Goal: Task Accomplishment & Management: Manage account settings

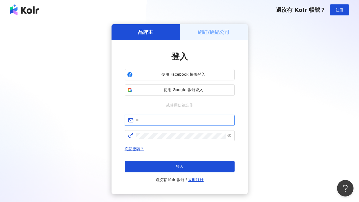
click at [157, 121] on input "text" at bounding box center [184, 120] width 96 height 6
type input "**********"
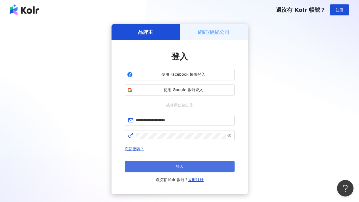
click at [213, 170] on button "登入" at bounding box center [180, 166] width 110 height 11
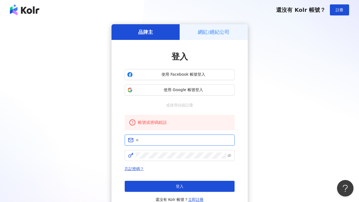
click at [188, 139] on input "text" at bounding box center [184, 140] width 96 height 6
type input "**********"
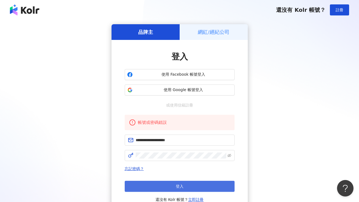
click at [175, 190] on button "登入" at bounding box center [180, 185] width 110 height 11
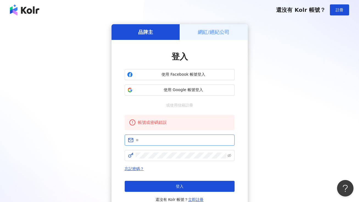
click at [173, 139] on input "text" at bounding box center [184, 140] width 96 height 6
type input "**********"
click at [230, 154] on icon "eye-invisible" at bounding box center [229, 155] width 4 height 3
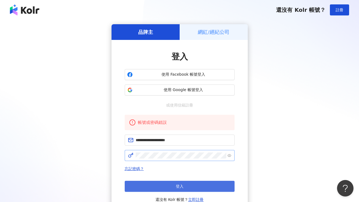
click at [199, 184] on button "登入" at bounding box center [180, 185] width 110 height 11
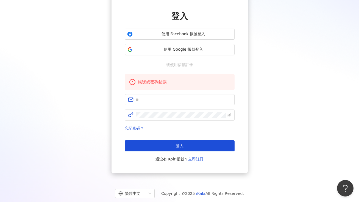
scroll to position [30, 0]
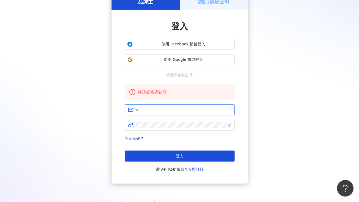
click at [198, 110] on input "text" at bounding box center [184, 110] width 96 height 6
type input "**********"
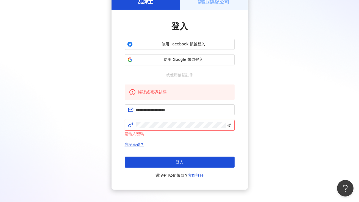
click at [231, 127] on icon "eye-invisible" at bounding box center [229, 125] width 4 height 4
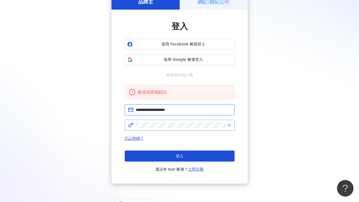
click at [183, 111] on input "**********" at bounding box center [184, 110] width 96 height 6
click at [199, 138] on span "忘記密碼？" at bounding box center [180, 138] width 110 height 7
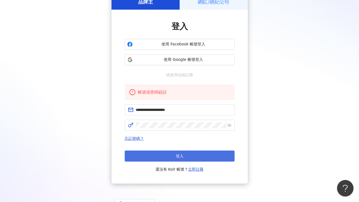
click at [193, 157] on button "登入" at bounding box center [180, 155] width 110 height 11
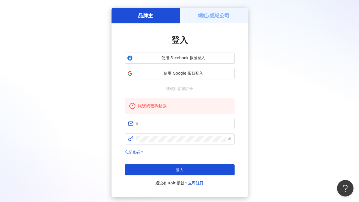
scroll to position [0, 0]
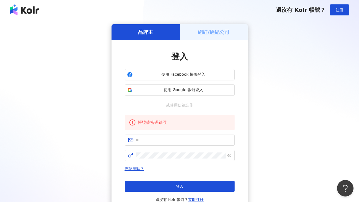
click at [216, 35] on h5 "網紅/經紀公司" at bounding box center [214, 32] width 32 height 7
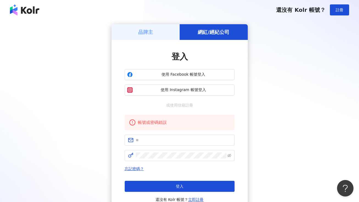
click at [157, 39] on div "品牌主" at bounding box center [146, 32] width 68 height 16
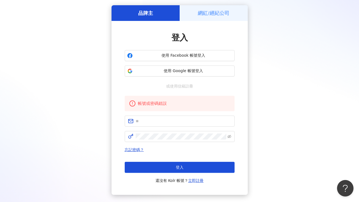
scroll to position [38, 0]
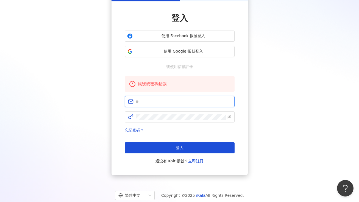
click at [179, 102] on input "text" at bounding box center [184, 101] width 96 height 6
type input "**********"
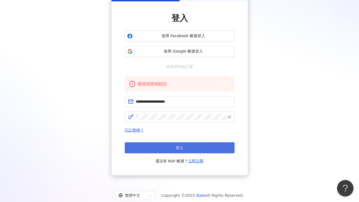
click at [202, 146] on button "登入" at bounding box center [180, 147] width 110 height 11
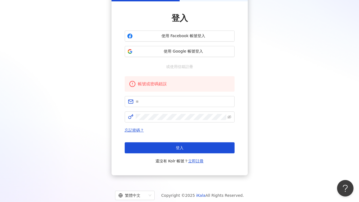
scroll to position [0, 0]
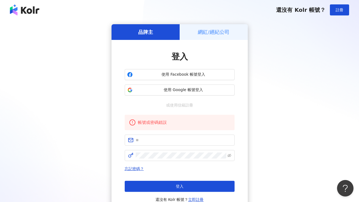
click at [298, 12] on span "還沒有 Kolr 帳號？" at bounding box center [300, 10] width 49 height 7
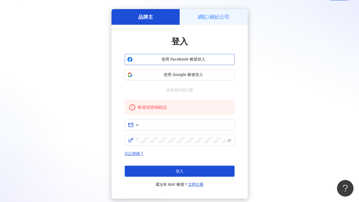
scroll to position [10, 0]
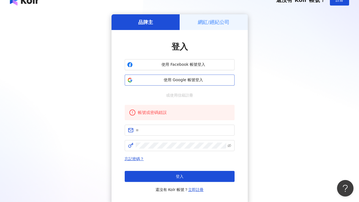
click at [174, 79] on span "使用 Google 帳號登入" at bounding box center [183, 79] width 97 height 5
click at [171, 125] on span at bounding box center [180, 129] width 110 height 11
click at [169, 129] on input "text" at bounding box center [184, 130] width 96 height 6
type input "**********"
click at [229, 148] on span at bounding box center [229, 145] width 4 height 6
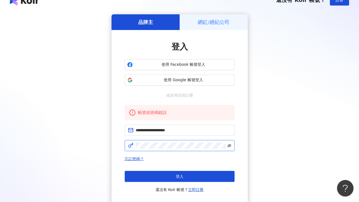
click at [230, 146] on icon "eye-invisible" at bounding box center [229, 145] width 4 height 3
click button "登入" at bounding box center [180, 176] width 110 height 11
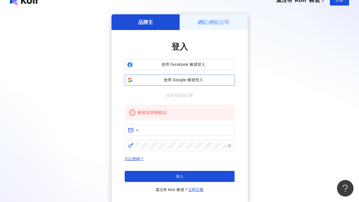
click at [191, 79] on span "使用 Google 帳號登入" at bounding box center [183, 79] width 97 height 5
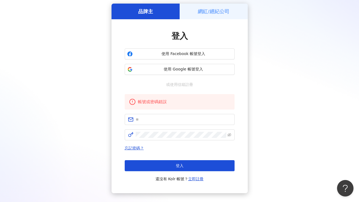
scroll to position [25, 0]
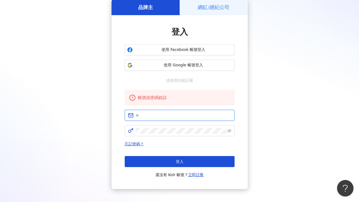
click at [179, 112] on input "text" at bounding box center [184, 115] width 96 height 6
drag, startPoint x: 166, startPoint y: 115, endPoint x: 129, endPoint y: 113, distance: 37.2
click at [129, 113] on span "**********" at bounding box center [180, 115] width 110 height 11
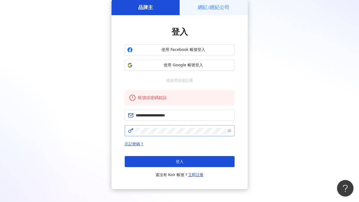
click at [177, 127] on span at bounding box center [180, 130] width 110 height 11
click at [142, 115] on input "**********" at bounding box center [184, 115] width 96 height 6
click at [136, 116] on input "**********" at bounding box center [184, 115] width 96 height 6
click at [186, 116] on input "**********" at bounding box center [184, 115] width 96 height 6
type input "**********"
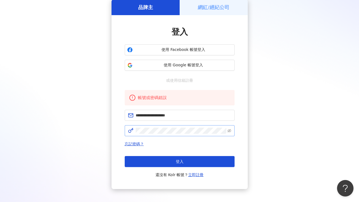
click at [232, 131] on span at bounding box center [180, 130] width 110 height 11
click at [228, 131] on icon "eye-invisible" at bounding box center [229, 130] width 4 height 3
click at [176, 141] on span "忘記密碼？" at bounding box center [180, 143] width 110 height 7
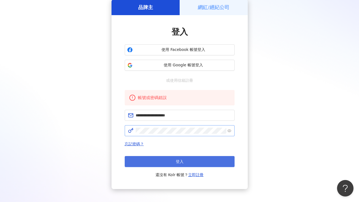
click at [187, 162] on button "登入" at bounding box center [180, 161] width 110 height 11
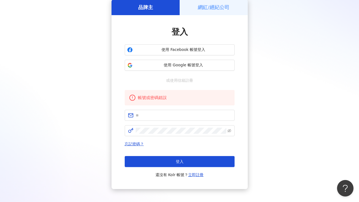
scroll to position [53, 0]
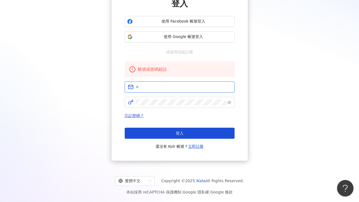
click at [169, 85] on input "text" at bounding box center [184, 87] width 96 height 6
type input "**********"
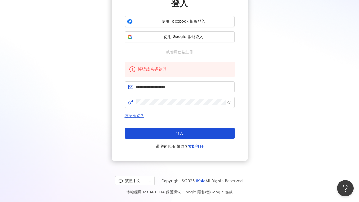
click at [134, 117] on link "忘記密碼？" at bounding box center [134, 115] width 19 height 4
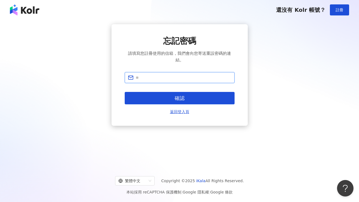
click at [168, 79] on input "text" at bounding box center [184, 77] width 96 height 6
type input "**********"
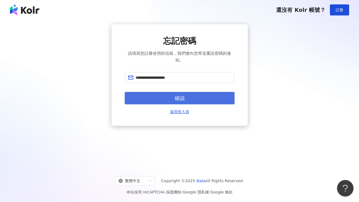
click at [181, 101] on button "確認" at bounding box center [180, 98] width 110 height 12
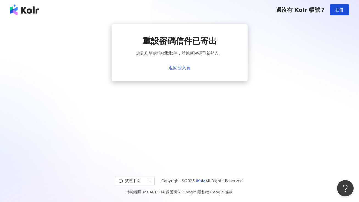
click at [186, 68] on link "返回登入頁" at bounding box center [180, 67] width 22 height 5
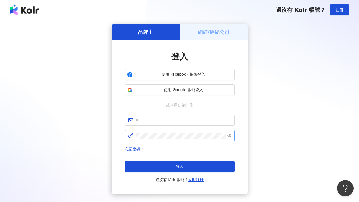
drag, startPoint x: 160, startPoint y: 131, endPoint x: 165, endPoint y: 122, distance: 10.2
click at [160, 131] on span at bounding box center [180, 135] width 110 height 11
click at [165, 121] on input "text" at bounding box center [184, 120] width 96 height 6
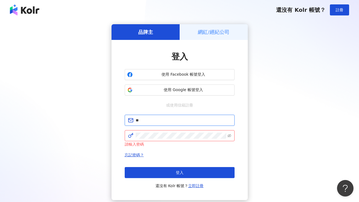
type input "*"
type input "**********"
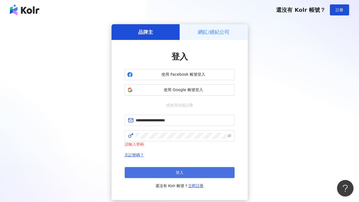
click at [202, 171] on button "登入" at bounding box center [180, 172] width 110 height 11
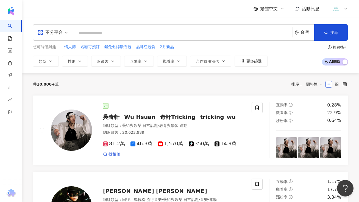
click at [338, 11] on img at bounding box center [336, 9] width 10 height 10
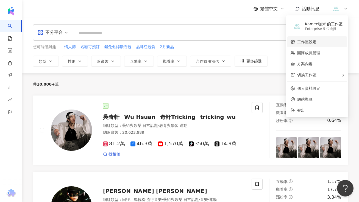
click at [314, 44] on link "工作區設定" at bounding box center [306, 42] width 19 height 4
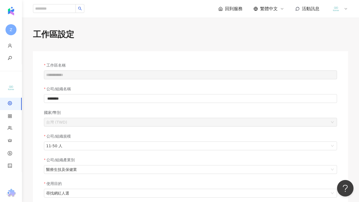
click at [335, 11] on img at bounding box center [336, 9] width 10 height 10
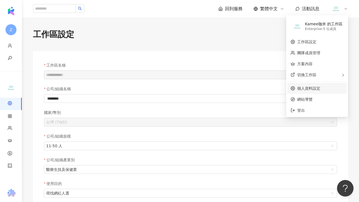
click at [310, 88] on link "個人資料設定" at bounding box center [308, 88] width 23 height 4
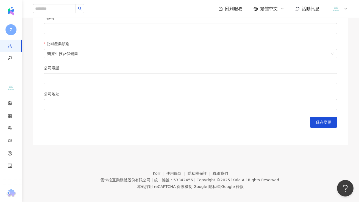
scroll to position [260, 0]
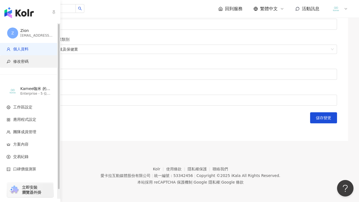
click at [39, 62] on span "修改密碼" at bounding box center [31, 61] width 49 height 5
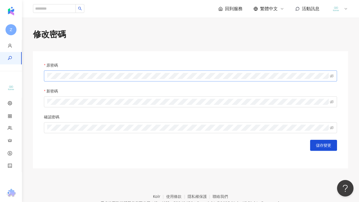
click at [100, 72] on span at bounding box center [190, 75] width 293 height 11
click at [332, 99] on span at bounding box center [332, 102] width 4 height 6
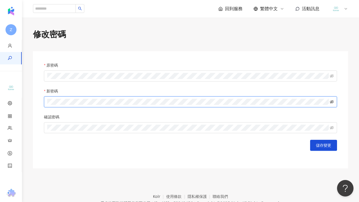
click at [332, 103] on icon "eye-invisible" at bounding box center [332, 102] width 4 height 4
click at [331, 127] on icon "eye-invisible" at bounding box center [332, 128] width 4 height 4
click at [28, 100] on div "修改密碼 原密碼 新密碼 確認密碼 兩次輸入密碼不一致 儲存變更" at bounding box center [190, 99] width 337 height 140
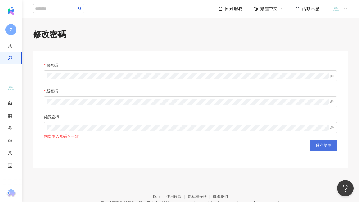
click at [316, 142] on button "儲存變更" at bounding box center [323, 145] width 27 height 11
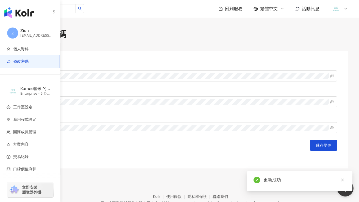
click at [14, 14] on img "button" at bounding box center [18, 12] width 29 height 11
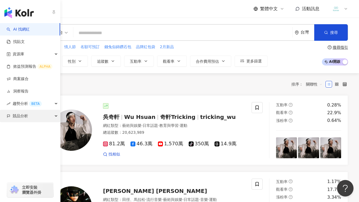
click at [15, 116] on span "競品分析" at bounding box center [20, 116] width 15 height 12
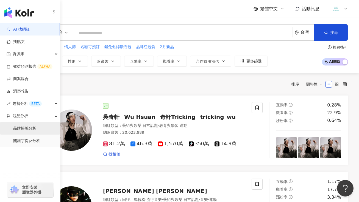
click at [28, 126] on link "品牌帳號分析" at bounding box center [24, 128] width 23 height 5
